Goal: Task Accomplishment & Management: Complete application form

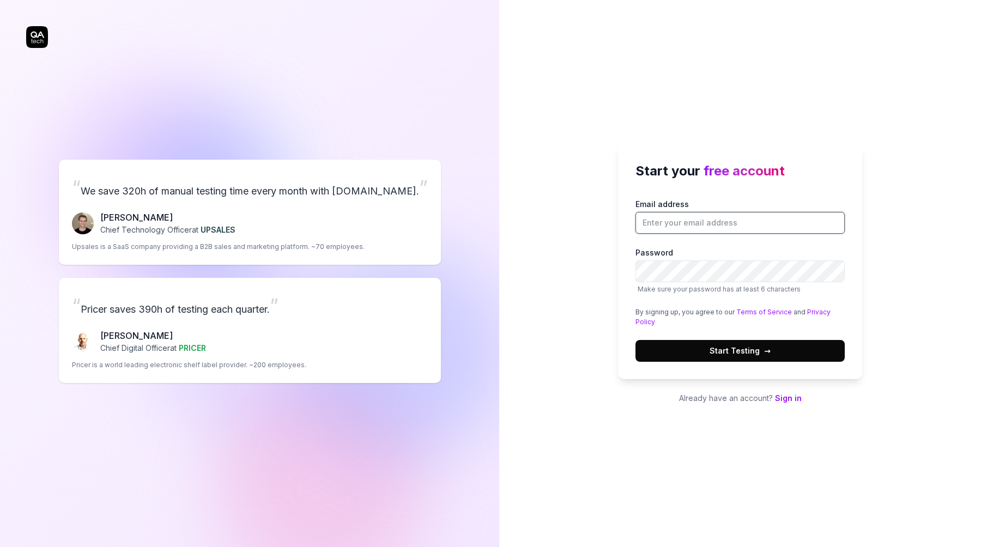
click at [689, 222] on input "Email address" at bounding box center [739, 223] width 209 height 22
type input "[PERSON_NAME][EMAIL_ADDRESS][DOMAIN_NAME]"
click at [635, 340] on button "Start Testing →" at bounding box center [739, 351] width 209 height 22
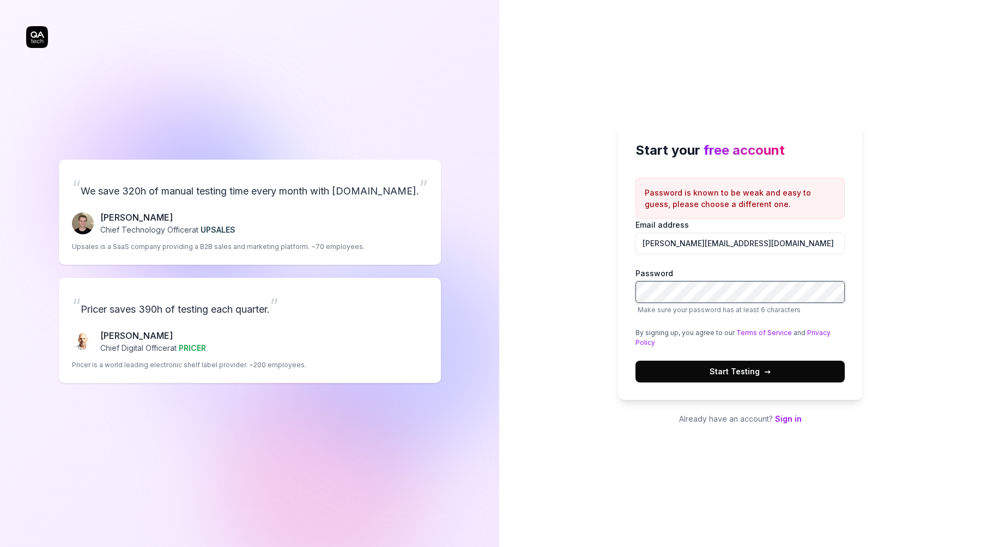
click at [635, 361] on button "Start Testing →" at bounding box center [739, 372] width 209 height 22
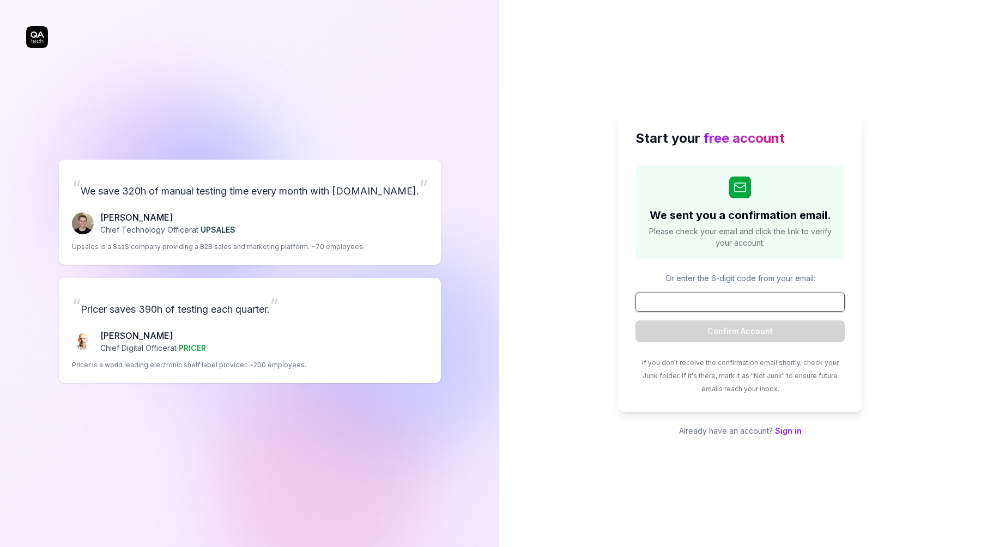
paste input "890523"
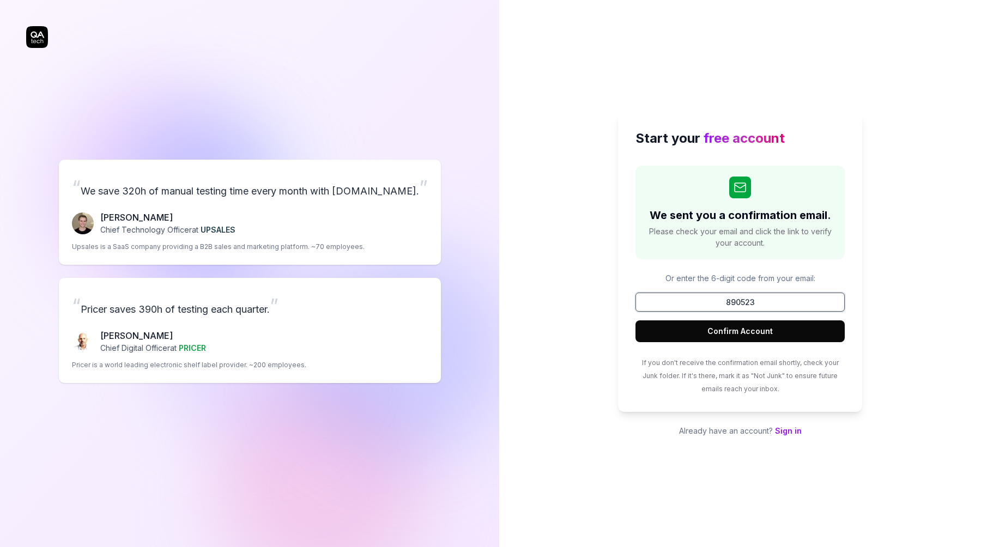
type input "890523"
click at [772, 331] on button "Confirm Account" at bounding box center [739, 331] width 209 height 22
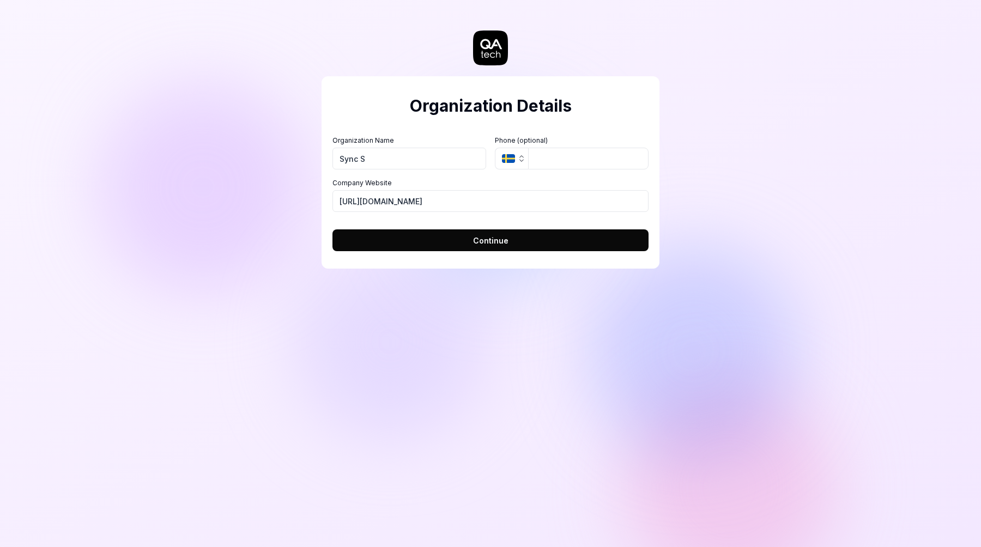
type input "Sync Scrum"
click at [462, 238] on button "Continue" at bounding box center [490, 240] width 316 height 22
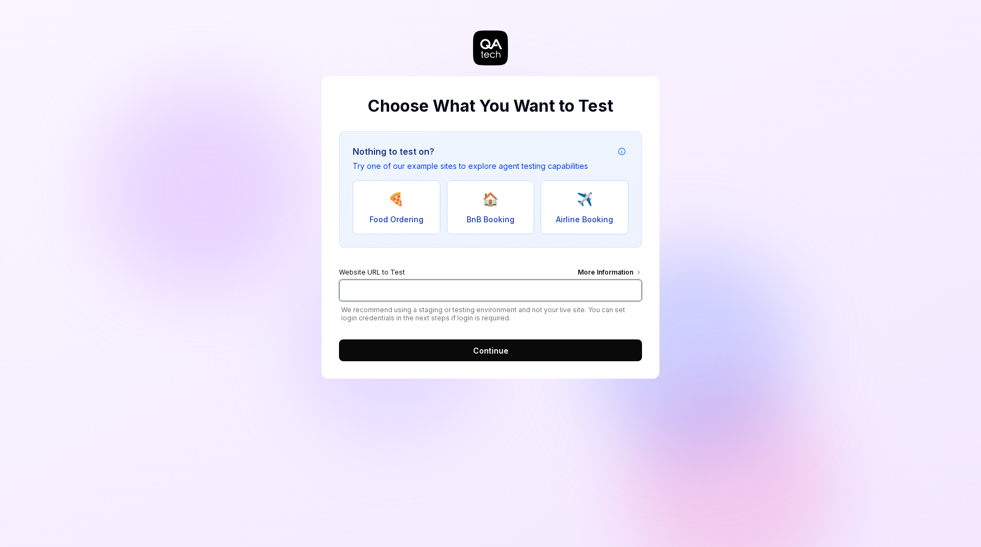
click at [439, 291] on input "Website URL to Test More Information" at bounding box center [490, 291] width 303 height 22
click at [394, 262] on form "Website URL to Test More Information We recommend using a staging or testing en…" at bounding box center [490, 311] width 303 height 100
click at [478, 301] on div "Website URL to Test More Information We recommend using a staging or testing en…" at bounding box center [490, 295] width 303 height 54
click at [481, 293] on input "Website URL to Test More Information" at bounding box center [490, 291] width 303 height 22
paste input "[URL][DOMAIN_NAME]"
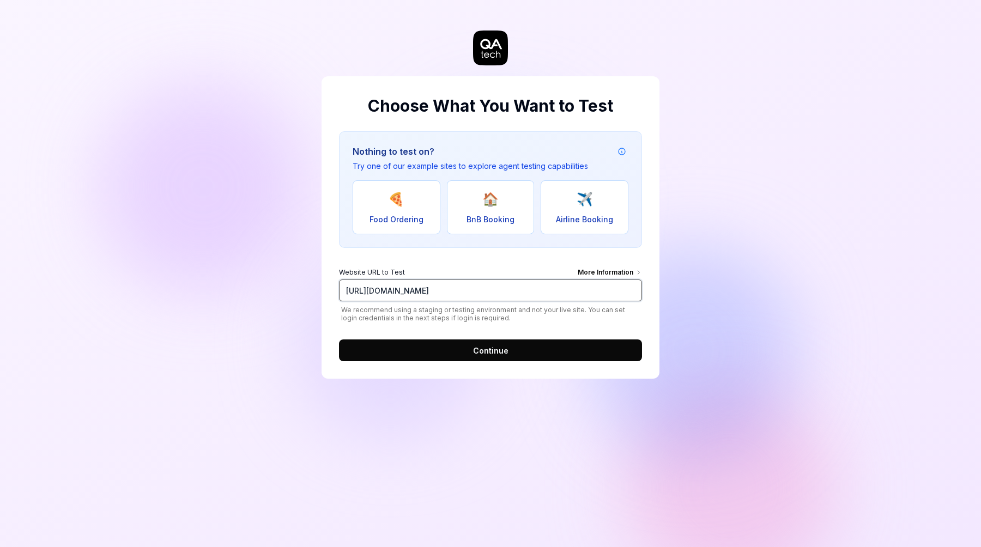
type input "[URL][DOMAIN_NAME]"
click at [569, 353] on button "Continue" at bounding box center [490, 350] width 303 height 22
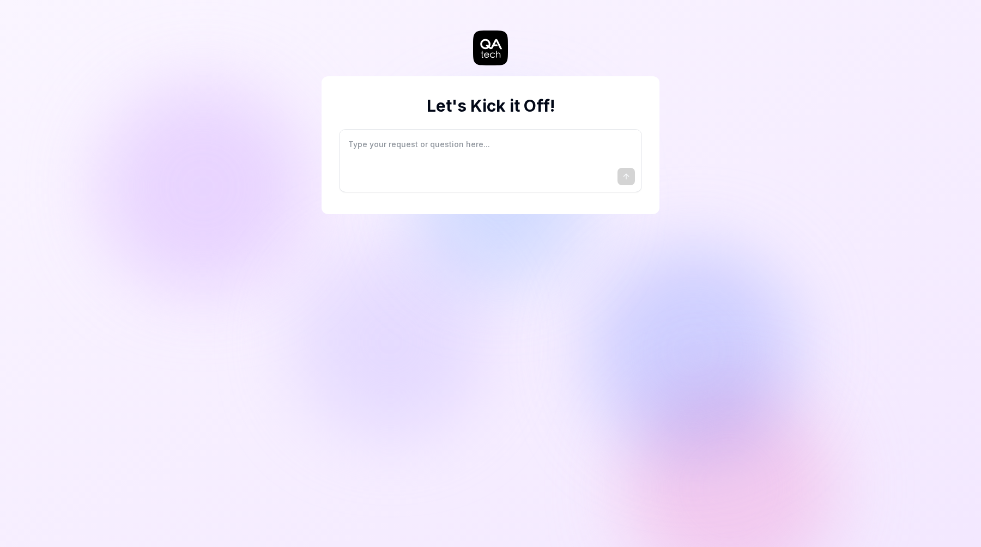
type textarea "*"
type textarea "I"
type textarea "*"
type textarea "I"
type textarea "*"
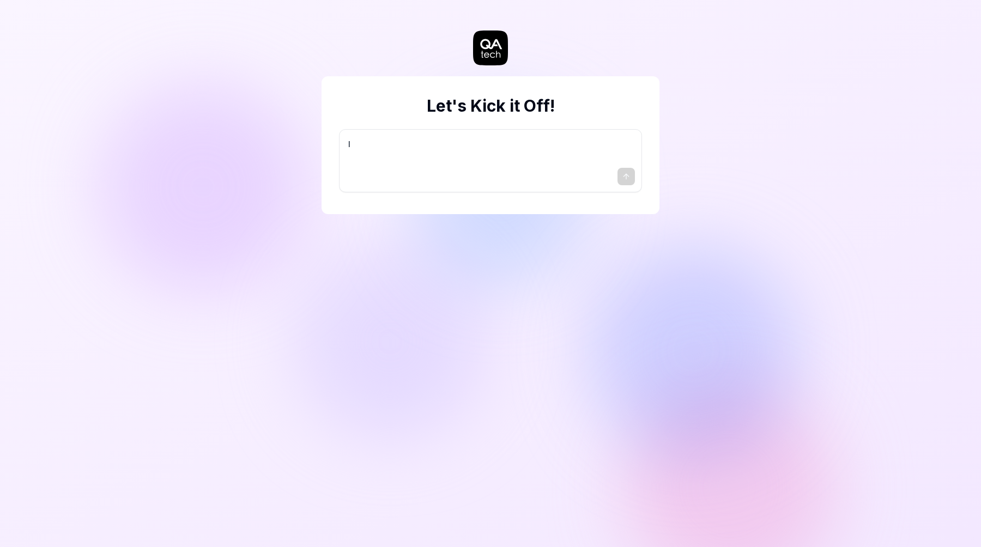
type textarea "I w"
type textarea "*"
type textarea "I wa"
type textarea "*"
type textarea "I wan"
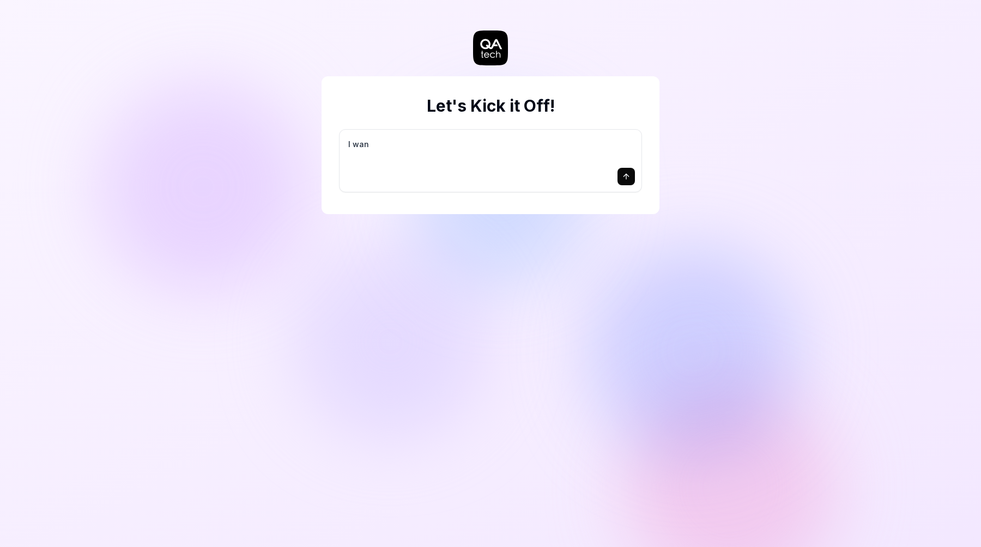
type textarea "*"
type textarea "I want"
type textarea "*"
type textarea "I want"
type textarea "*"
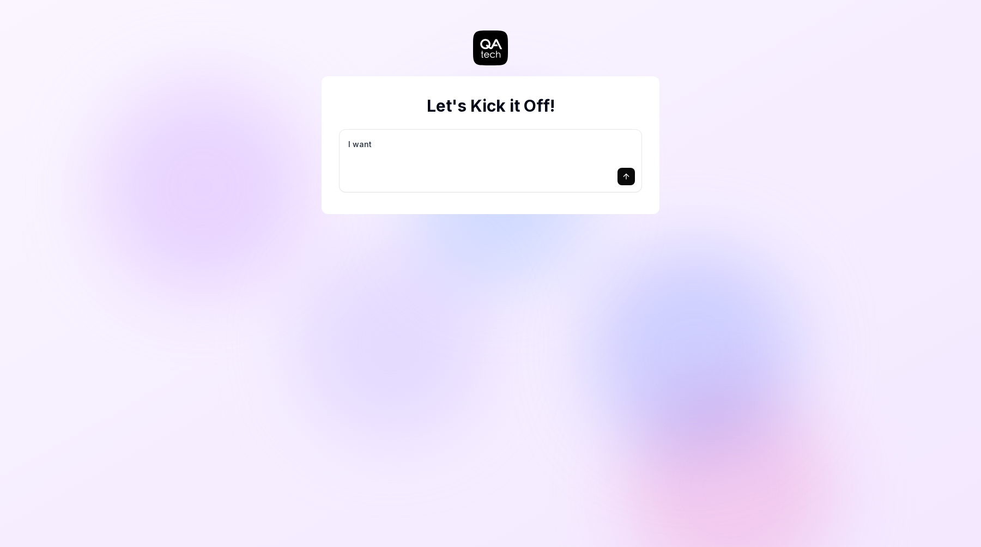
type textarea "I want a"
type textarea "*"
type textarea "I want a"
type textarea "*"
type textarea "I want a g"
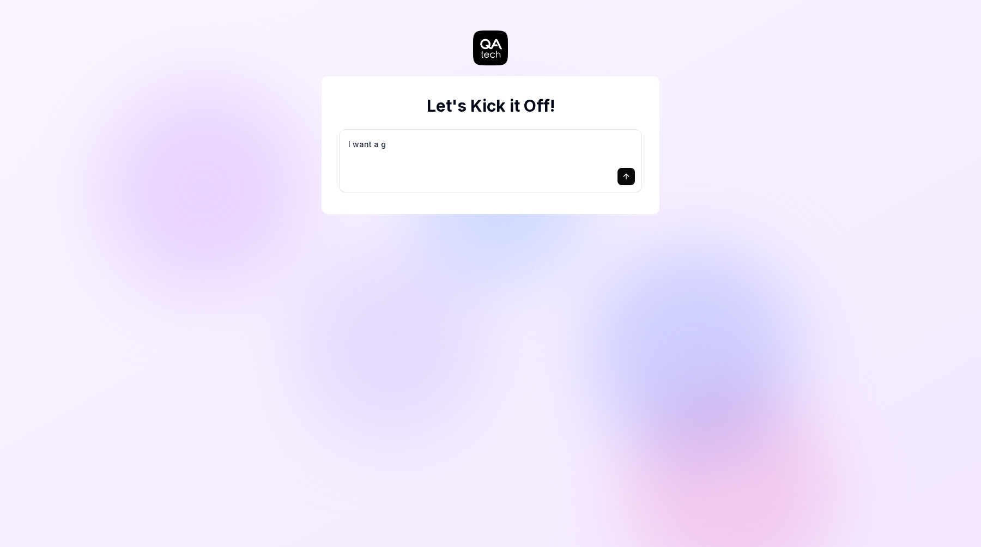
type textarea "*"
type textarea "I want a go"
type textarea "*"
type textarea "I want a goo"
type textarea "*"
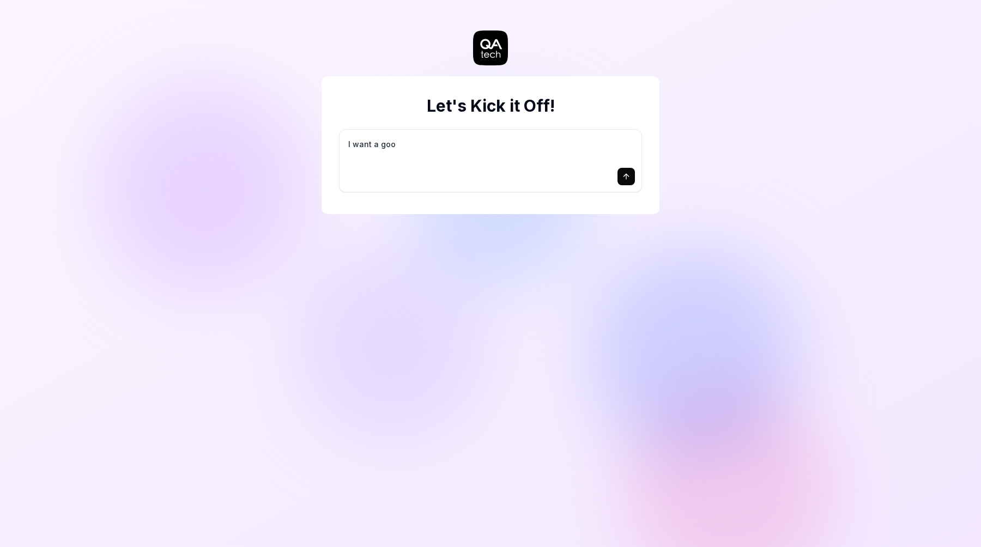
type textarea "I want a good"
type textarea "*"
type textarea "I want a good"
type textarea "*"
type textarea "I want a good t"
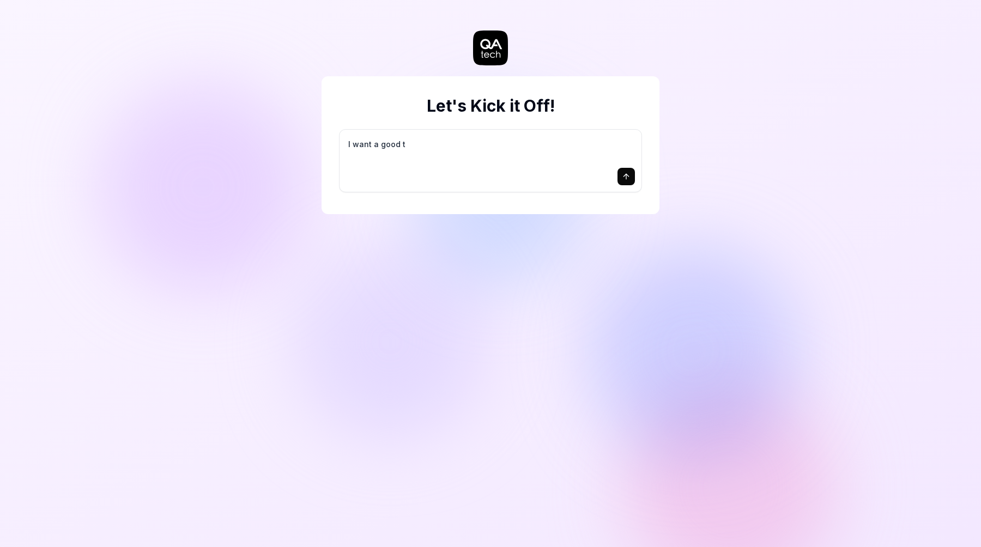
type textarea "*"
type textarea "I want a good te"
type textarea "*"
type textarea "I want a good tes"
type textarea "*"
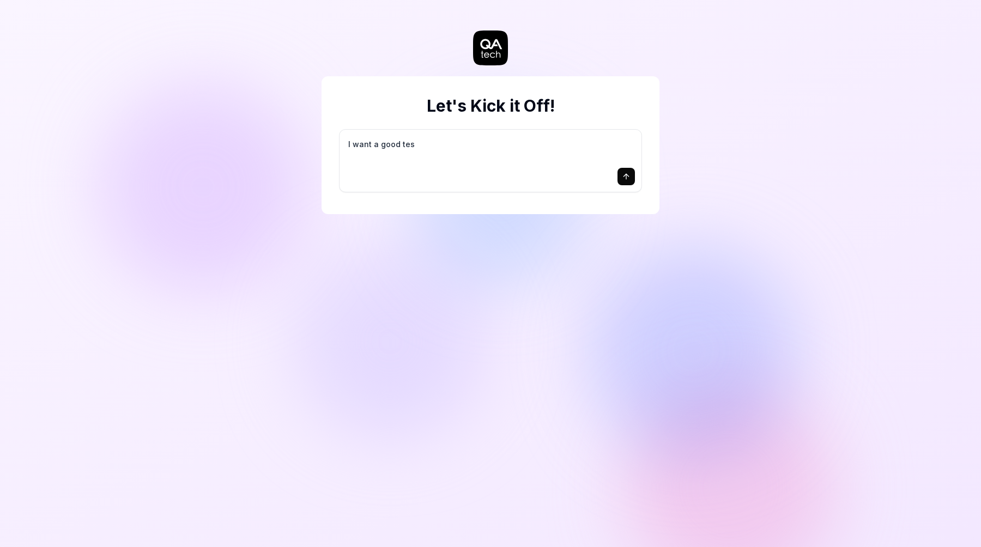
type textarea "I want a good test"
type textarea "*"
type textarea "I want a good test"
type textarea "*"
type textarea "I want a good test s"
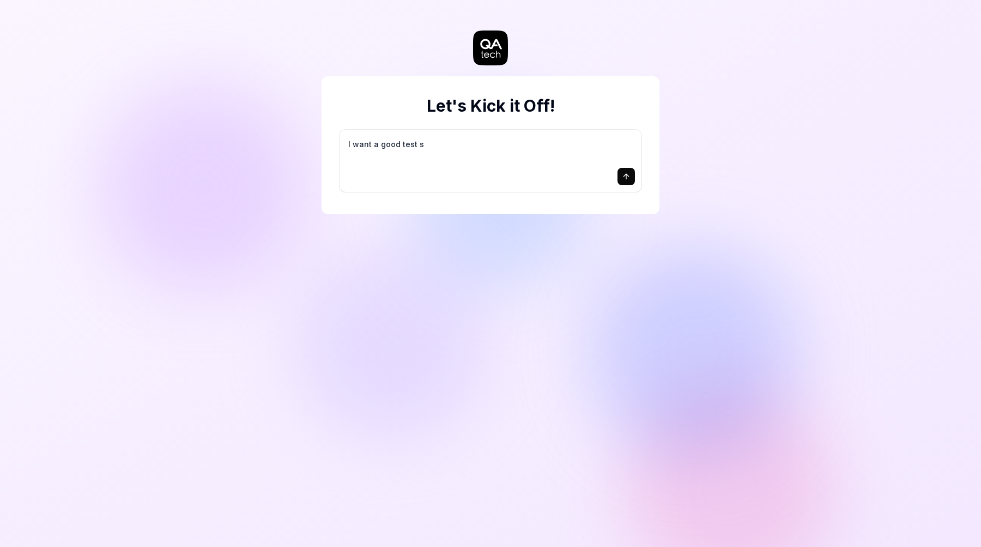
type textarea "*"
type textarea "I want a good test se"
type textarea "*"
type textarea "I want a good test set"
type textarea "*"
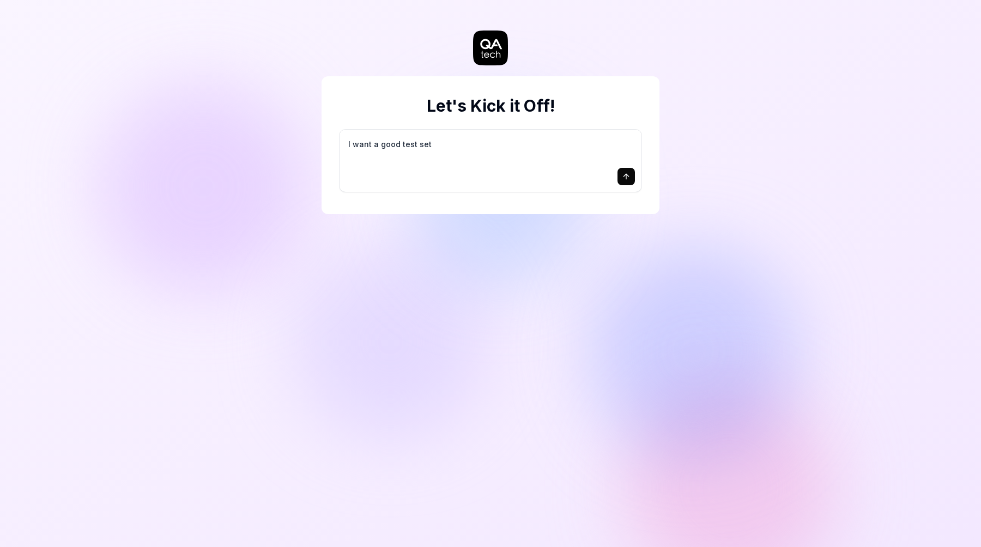
type textarea "I want a good test setu"
type textarea "*"
type textarea "I want a good test setup"
type textarea "*"
type textarea "I want a good test setup"
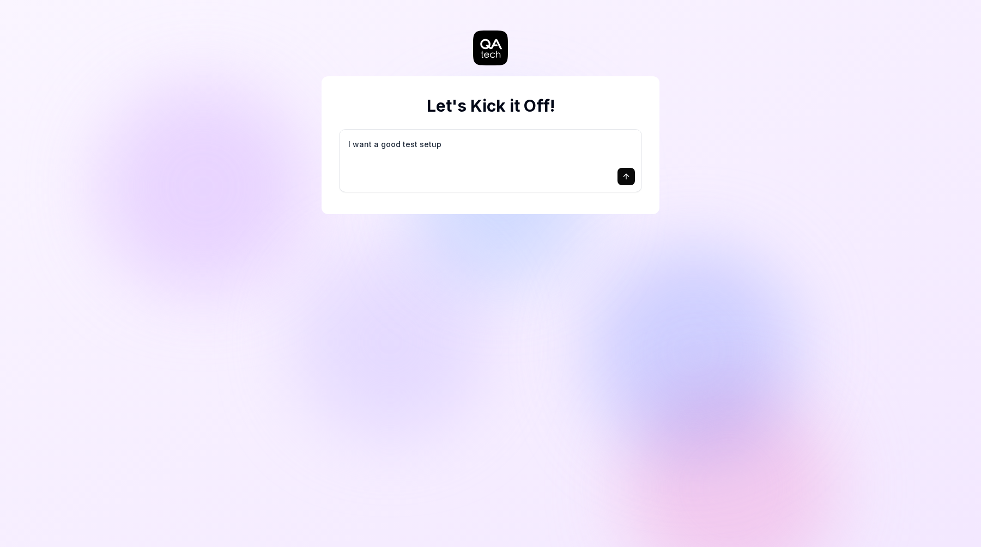
type textarea "*"
type textarea "I want a good test setup f"
type textarea "*"
type textarea "I want a good test setup fo"
type textarea "*"
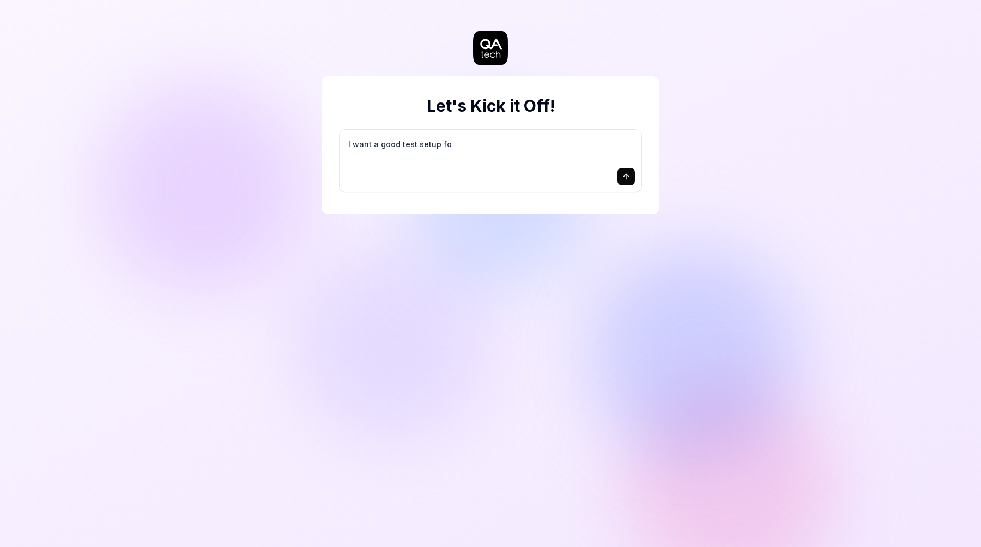
type textarea "I want a good test setup for"
type textarea "*"
type textarea "I want a good test setup for"
type textarea "*"
type textarea "I want a good test setup for m"
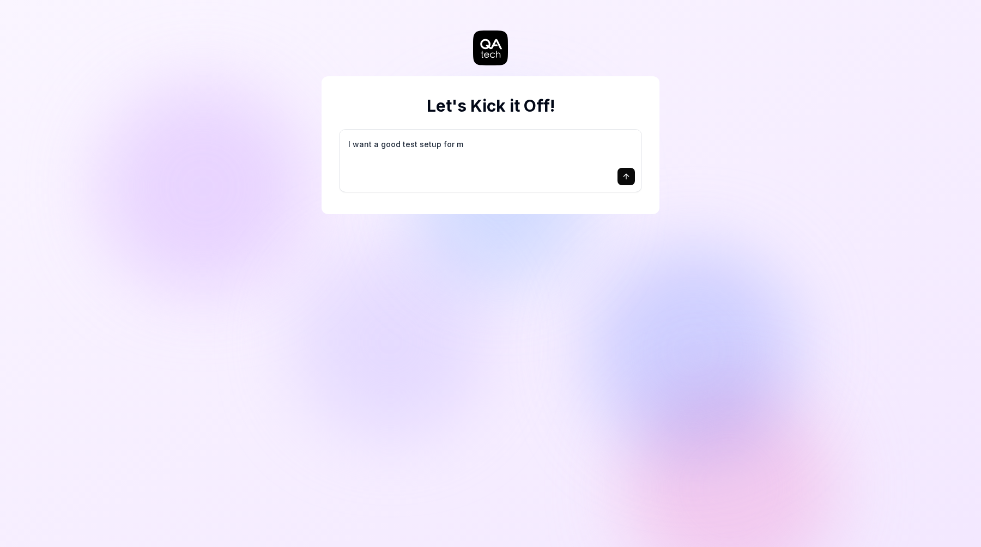
type textarea "*"
type textarea "I want a good test setup for my"
type textarea "*"
type textarea "I want a good test setup for my"
type textarea "*"
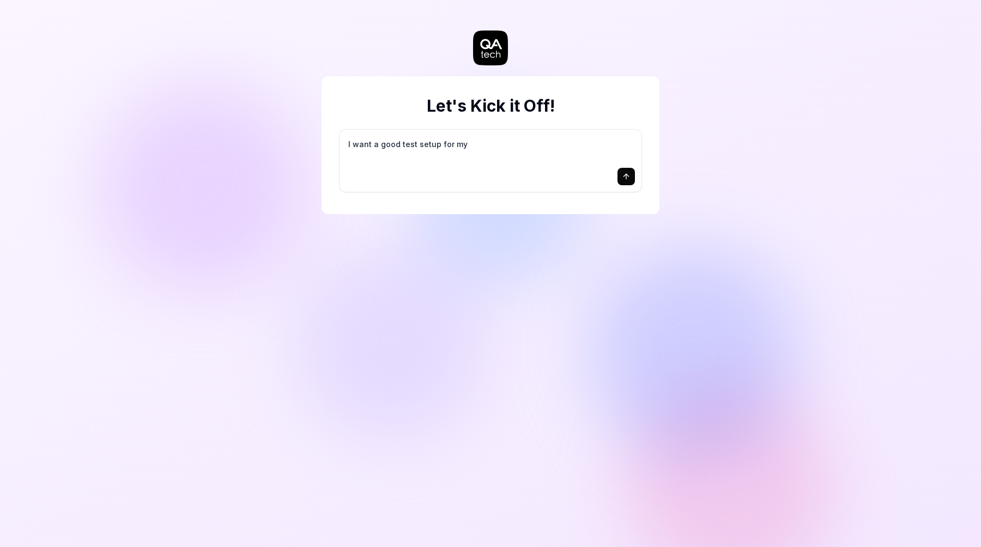
type textarea "I want a good test setup for my s"
type textarea "*"
type textarea "I want a good test setup for my si"
type textarea "*"
type textarea "I want a good test setup for my sit"
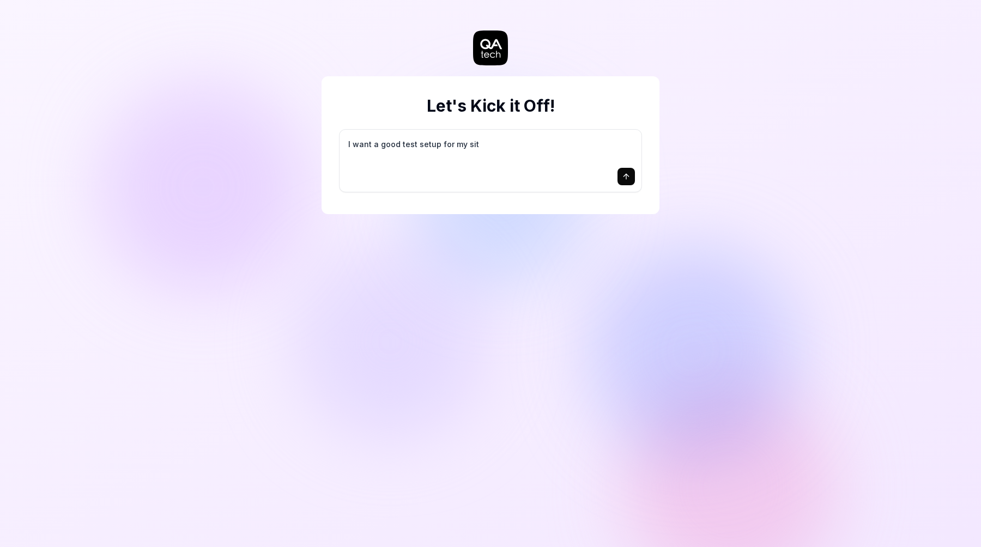
type textarea "*"
type textarea "I want a good test setup for my site"
type textarea "*"
type textarea "I want a good test setup for my site"
type textarea "*"
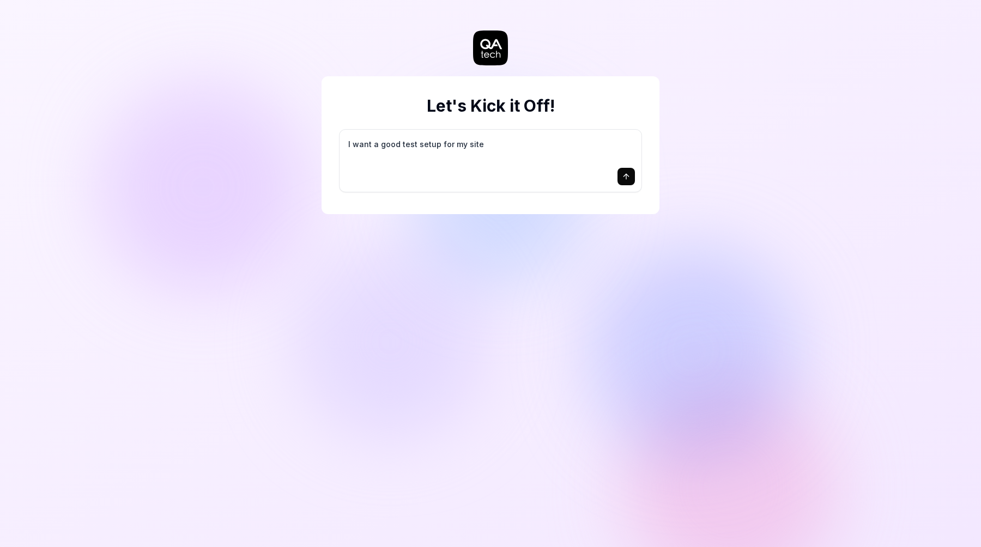
type textarea "I want a good test setup for my site -"
type textarea "*"
type textarea "I want a good test setup for my site -"
type textarea "*"
type textarea "I want a good test setup for my site - h"
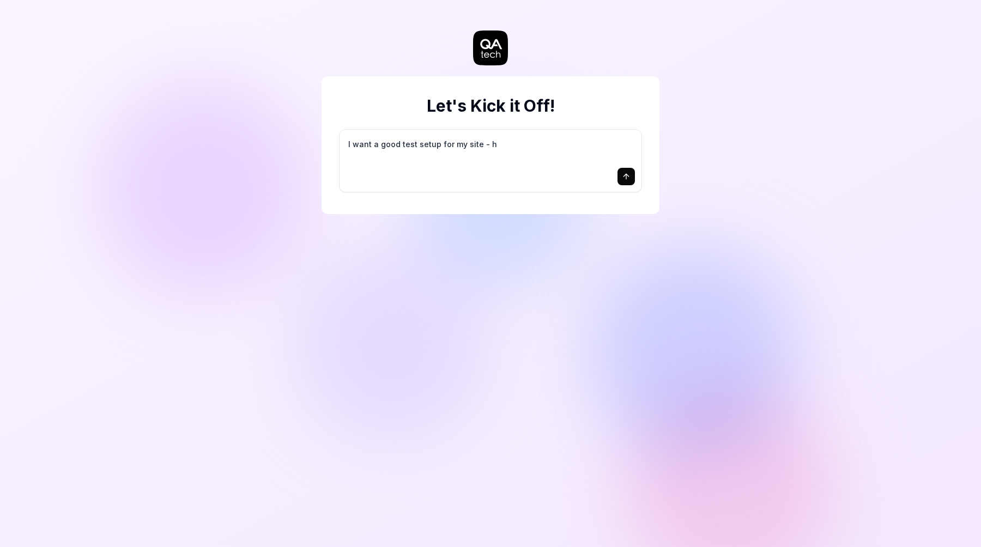
type textarea "*"
type textarea "I want a good test setup for my site - he"
type textarea "*"
type textarea "I want a good test setup for my site - hel"
type textarea "*"
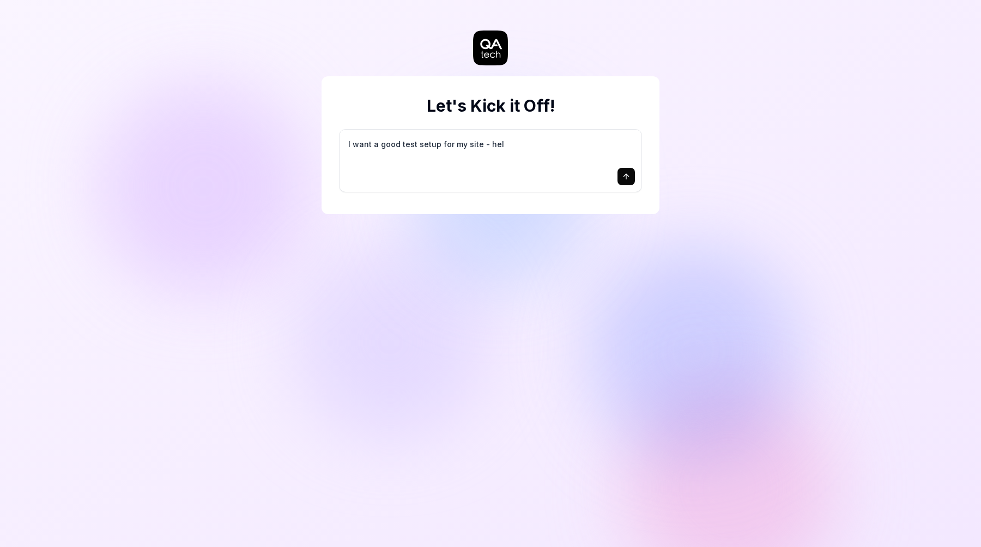
type textarea "I want a good test setup for my site - help"
type textarea "*"
type textarea "I want a good test setup for my site - help"
type textarea "*"
type textarea "I want a good test setup for my site - help m"
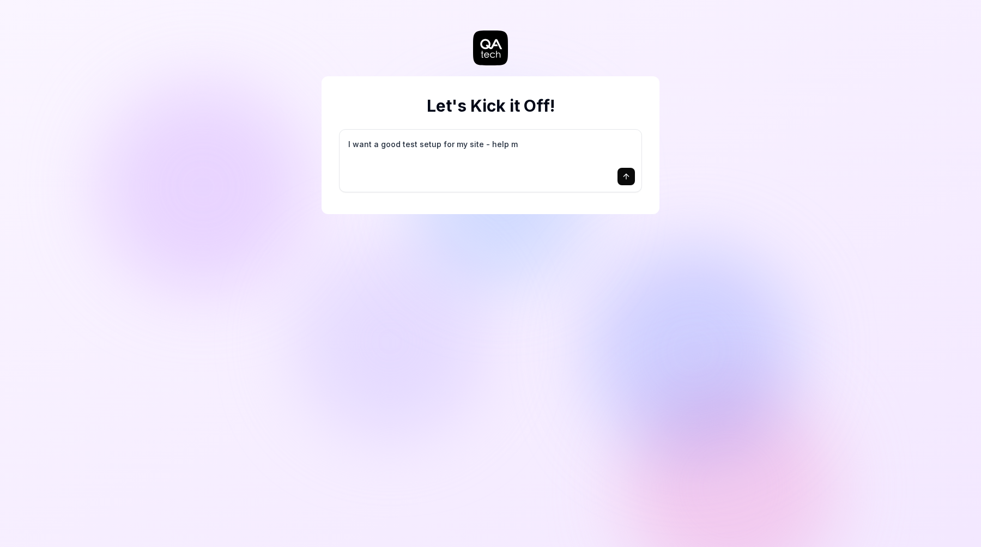
type textarea "*"
type textarea "I want a good test setup for my site - help me"
type textarea "*"
type textarea "I want a good test setup for my site - help me"
type textarea "*"
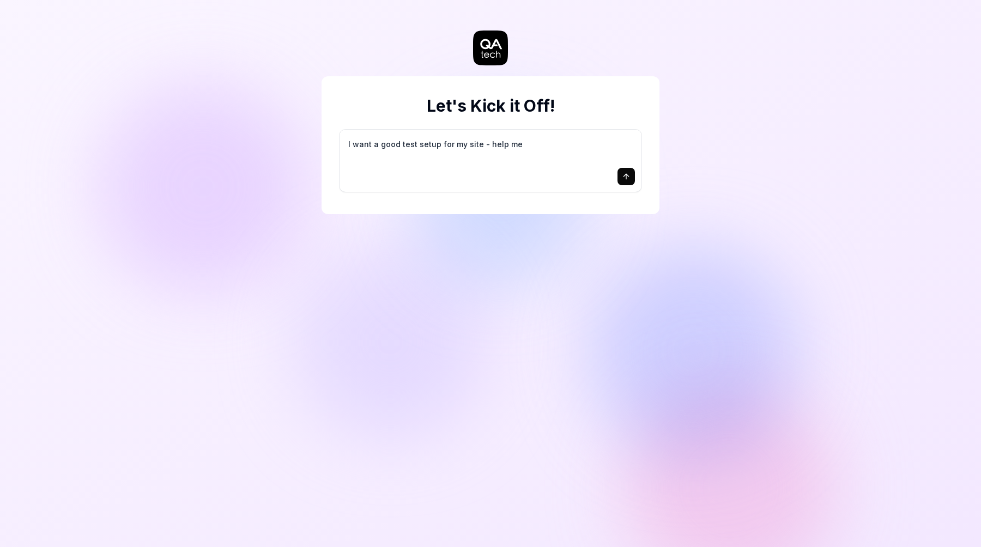
type textarea "I want a good test setup for my site - help me c"
type textarea "*"
type textarea "I want a good test setup for my site - help me cr"
type textarea "*"
type textarea "I want a good test setup for my site - help me cre"
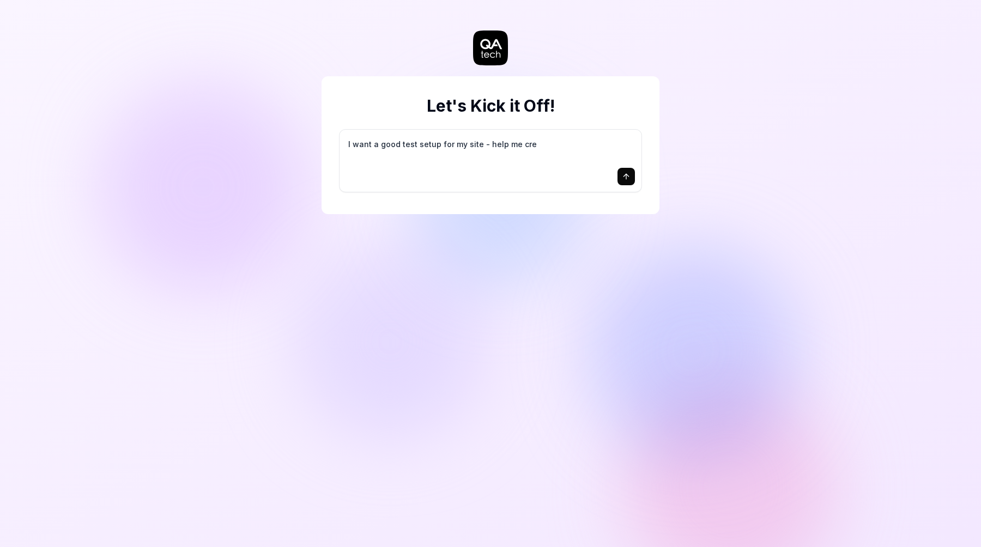
type textarea "*"
type textarea "I want a good test setup for my site - help me crea"
type textarea "*"
type textarea "I want a good test setup for my site - help me creat"
type textarea "*"
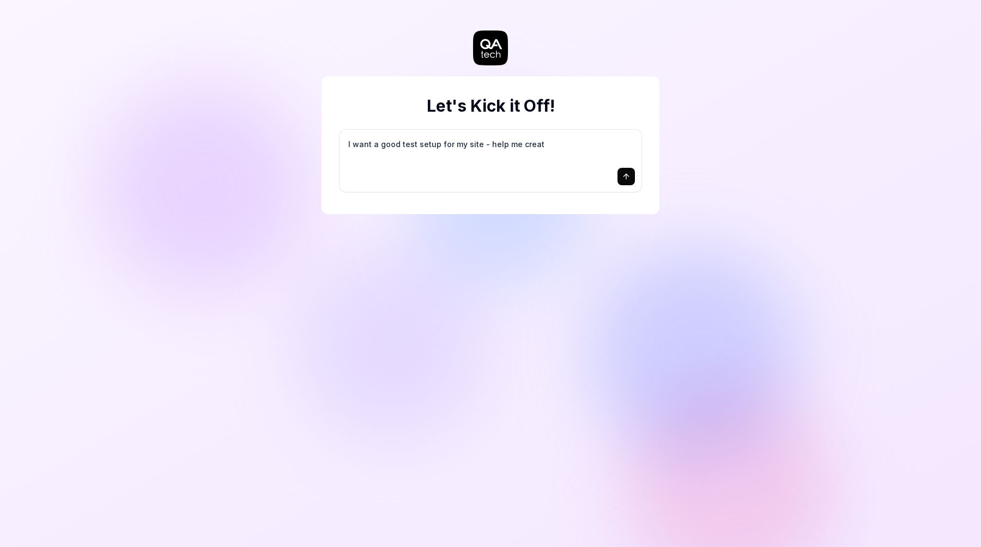
type textarea "I want a good test setup for my site - help me create"
type textarea "*"
type textarea "I want a good test setup for my site - help me create"
type textarea "*"
type textarea "I want a good test setup for my site - help me create t"
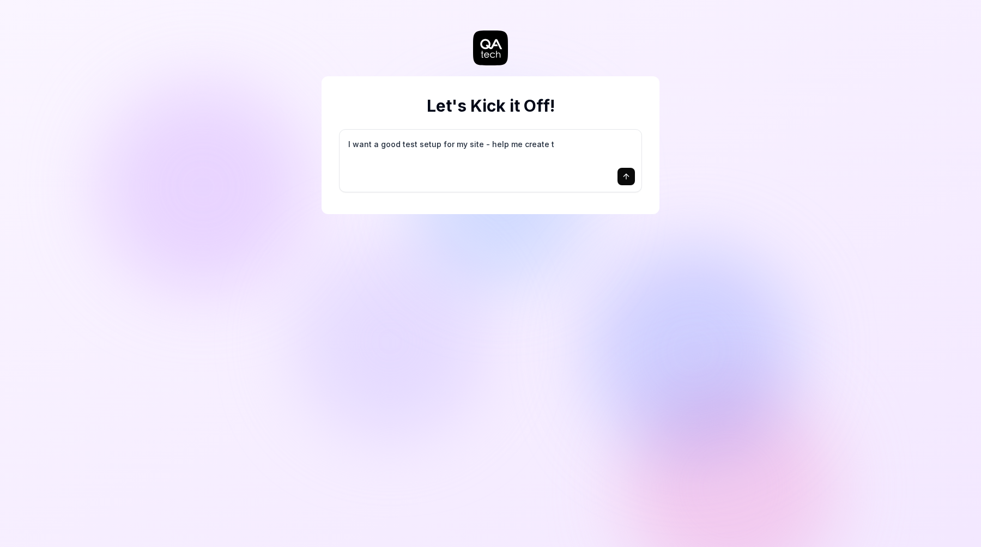
type textarea "*"
type textarea "I want a good test setup for my site - help me create th"
type textarea "*"
type textarea "I want a good test setup for my site - help me create the"
type textarea "*"
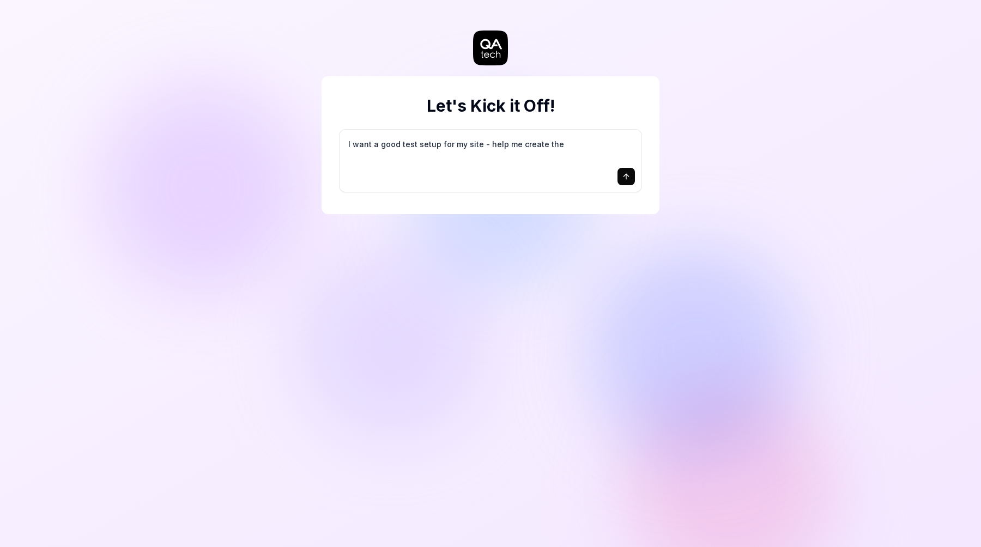
type textarea "I want a good test setup for my site - help me create the"
type textarea "*"
type textarea "I want a good test setup for my site - help me create the f"
type textarea "*"
type textarea "I want a good test setup for my site - help me create the fi"
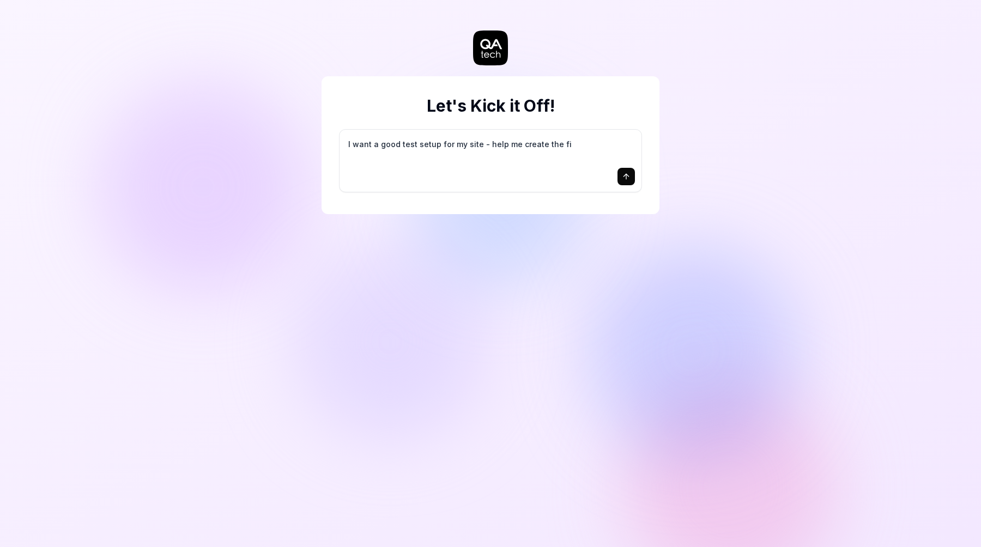
type textarea "*"
type textarea "I want a good test setup for my site - help me create the fir"
type textarea "*"
type textarea "I want a good test setup for my site - help me create the firs"
type textarea "*"
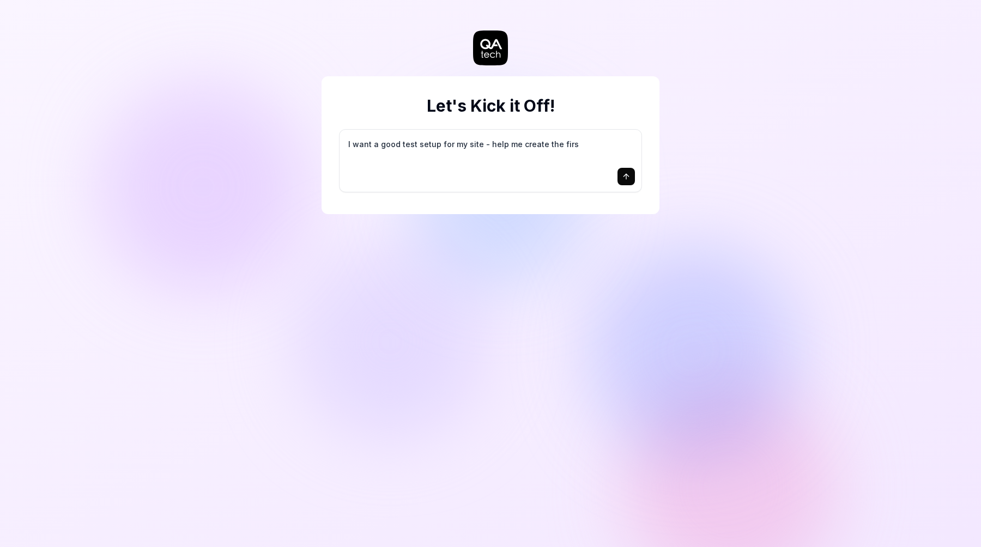
type textarea "I want a good test setup for my site - help me create the first"
type textarea "*"
type textarea "I want a good test setup for my site - help me create the first"
type textarea "*"
type textarea "I want a good test setup for my site - help me create the first 3"
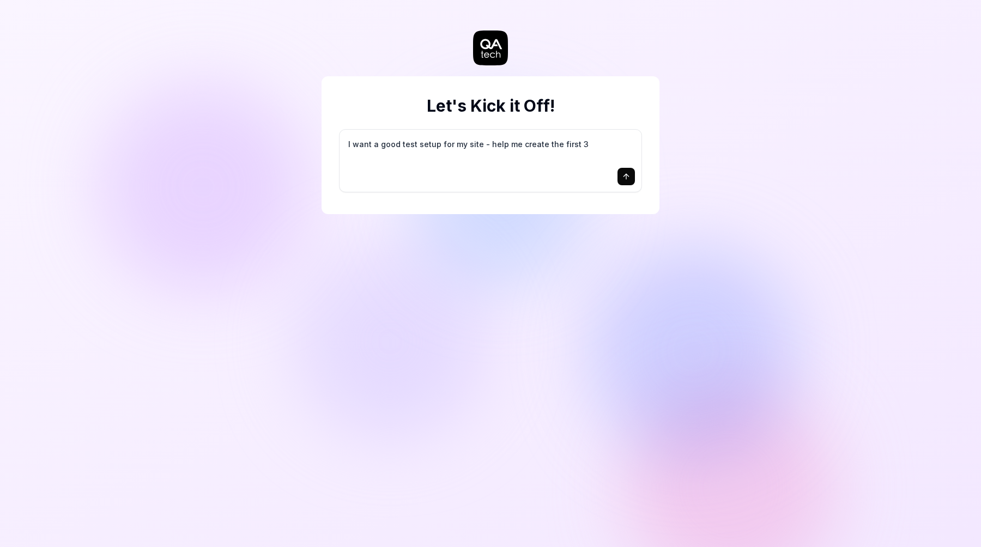
type textarea "*"
type textarea "I want a good test setup for my site - help me create the first 3-"
type textarea "*"
type textarea "I want a good test setup for my site - help me create the first 3-5"
type textarea "*"
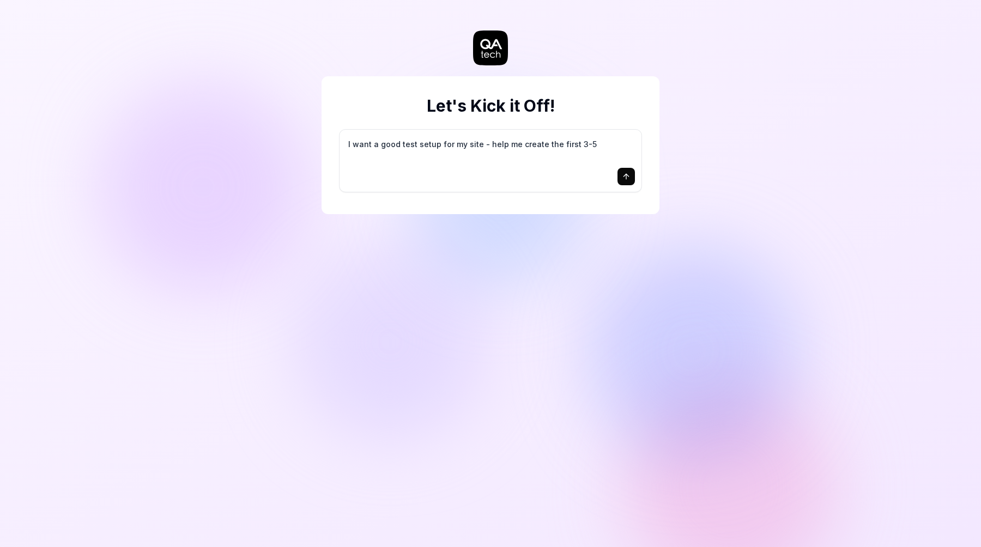
type textarea "I want a good test setup for my site - help me create the first 3-5"
type textarea "*"
type textarea "I want a good test setup for my site - help me create the first 3-5 t"
type textarea "*"
type textarea "I want a good test setup for my site - help me create the first 3-5 te"
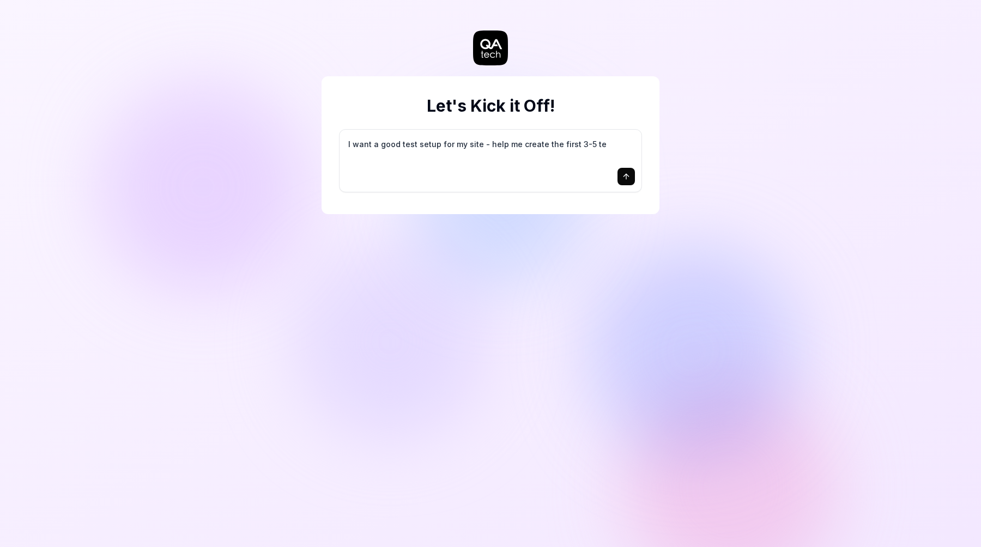
type textarea "*"
type textarea "I want a good test setup for my site - help me create the first 3-5 tes"
type textarea "*"
type textarea "I want a good test setup for my site - help me create the first 3-5 test"
type textarea "*"
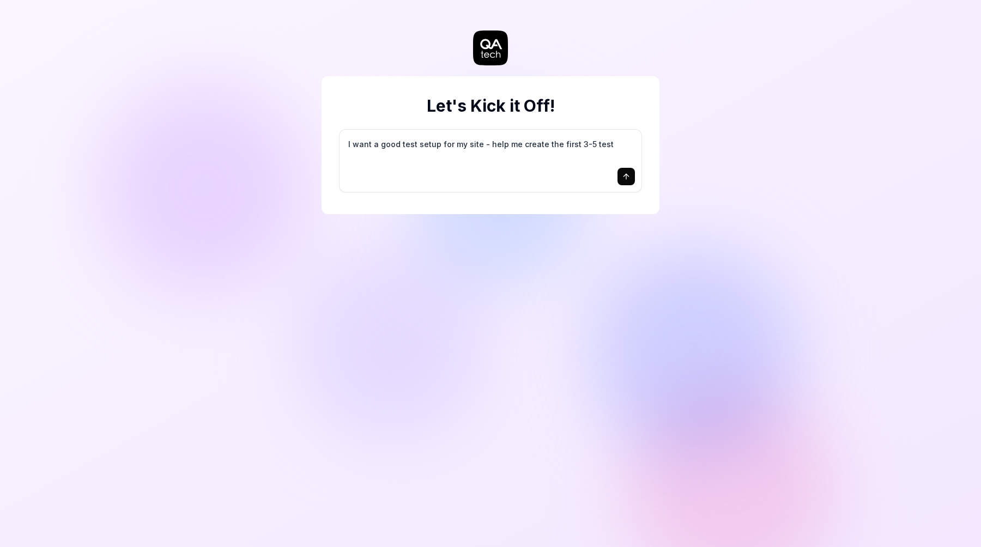
type textarea "I want a good test setup for my site - help me create the first 3-5 test"
type textarea "*"
type textarea "I want a good test setup for my site - help me create the first 3-5 test c"
type textarea "*"
type textarea "I want a good test setup for my site - help me create the first 3-5 test ca"
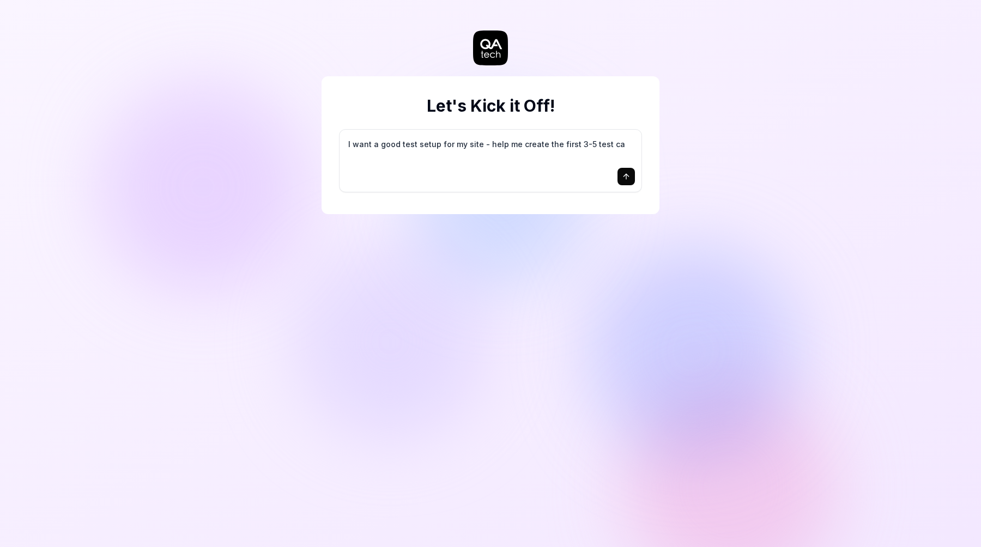
type textarea "*"
type textarea "I want a good test setup for my site - help me create the first 3-5 test cas"
type textarea "*"
type textarea "I want a good test setup for my site - help me create the first 3-5 test case"
type textarea "*"
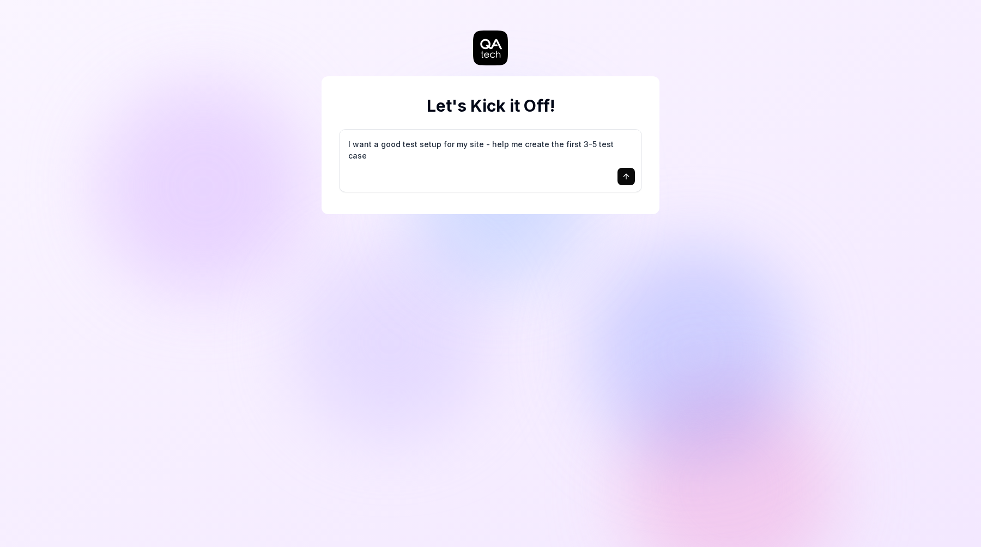
type textarea "I want a good test setup for my site - help me create the first 3-5 test cases"
click at [623, 174] on icon "submit" at bounding box center [626, 176] width 9 height 9
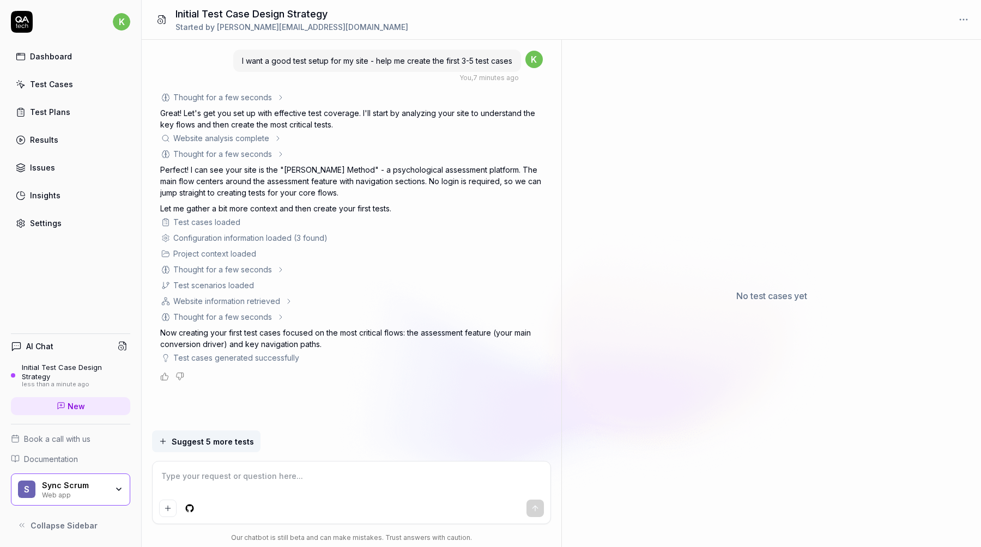
type textarea "*"
